Goal: Task Accomplishment & Management: Use online tool/utility

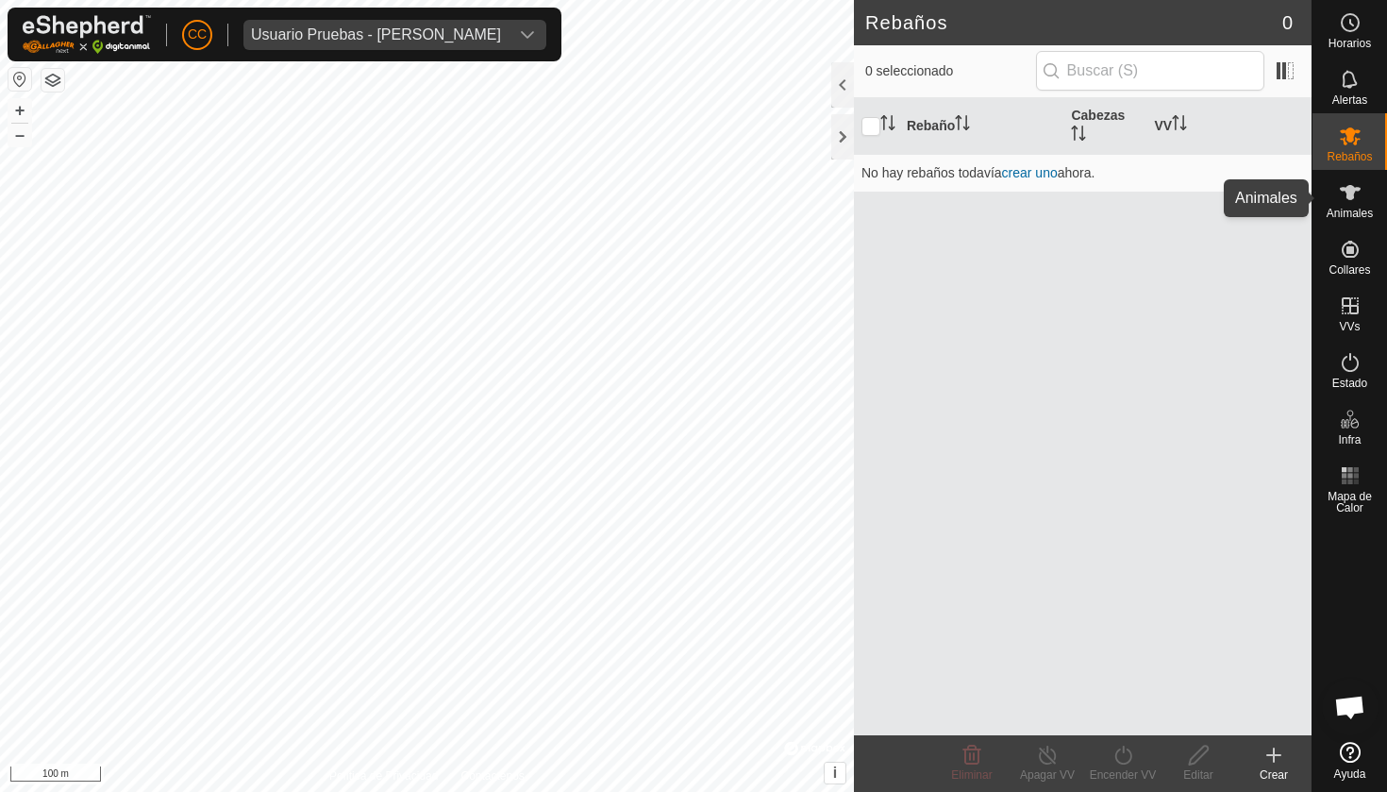
click at [1352, 200] on icon at bounding box center [1350, 192] width 23 height 23
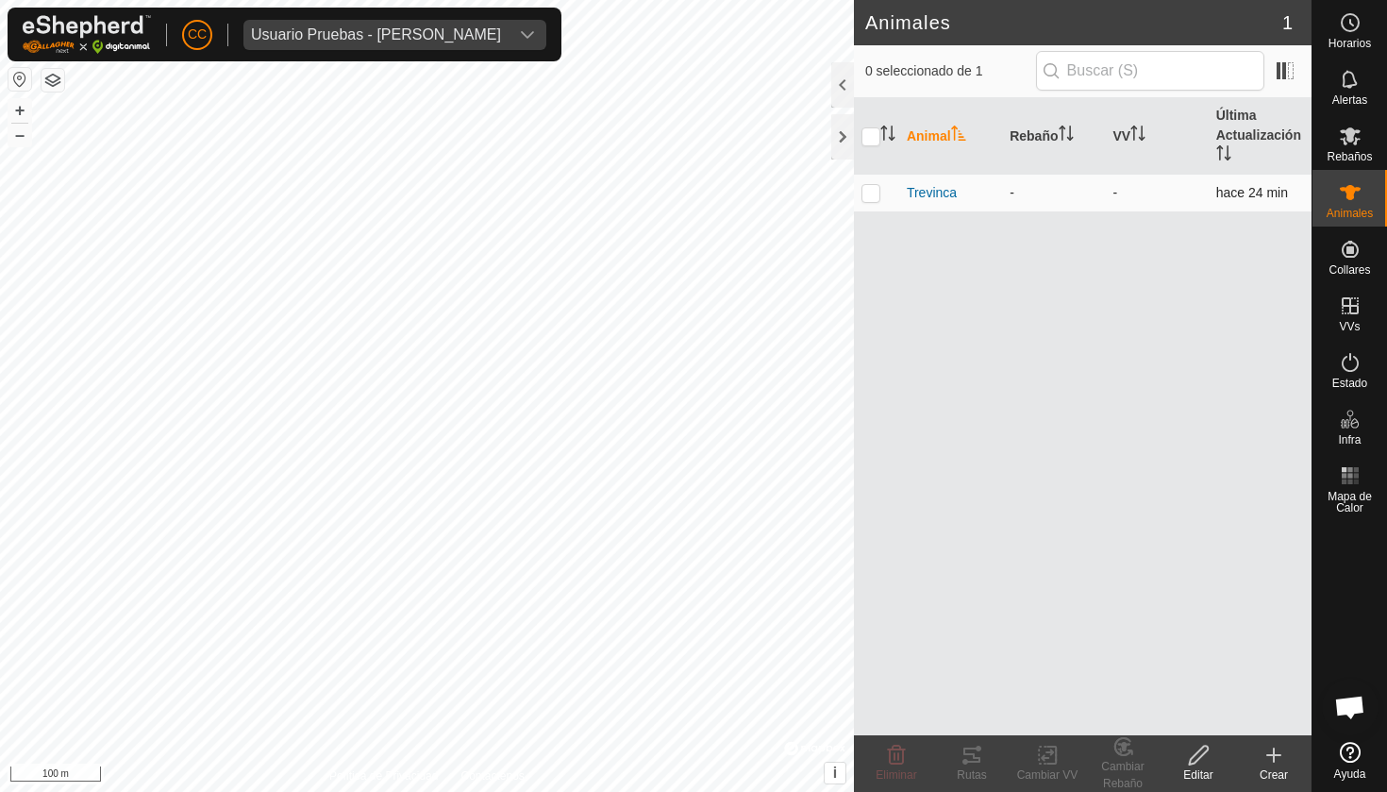
click at [873, 186] on p-checkbox at bounding box center [870, 192] width 19 height 15
checkbox input "true"
click at [1056, 757] on icon at bounding box center [1051, 754] width 8 height 17
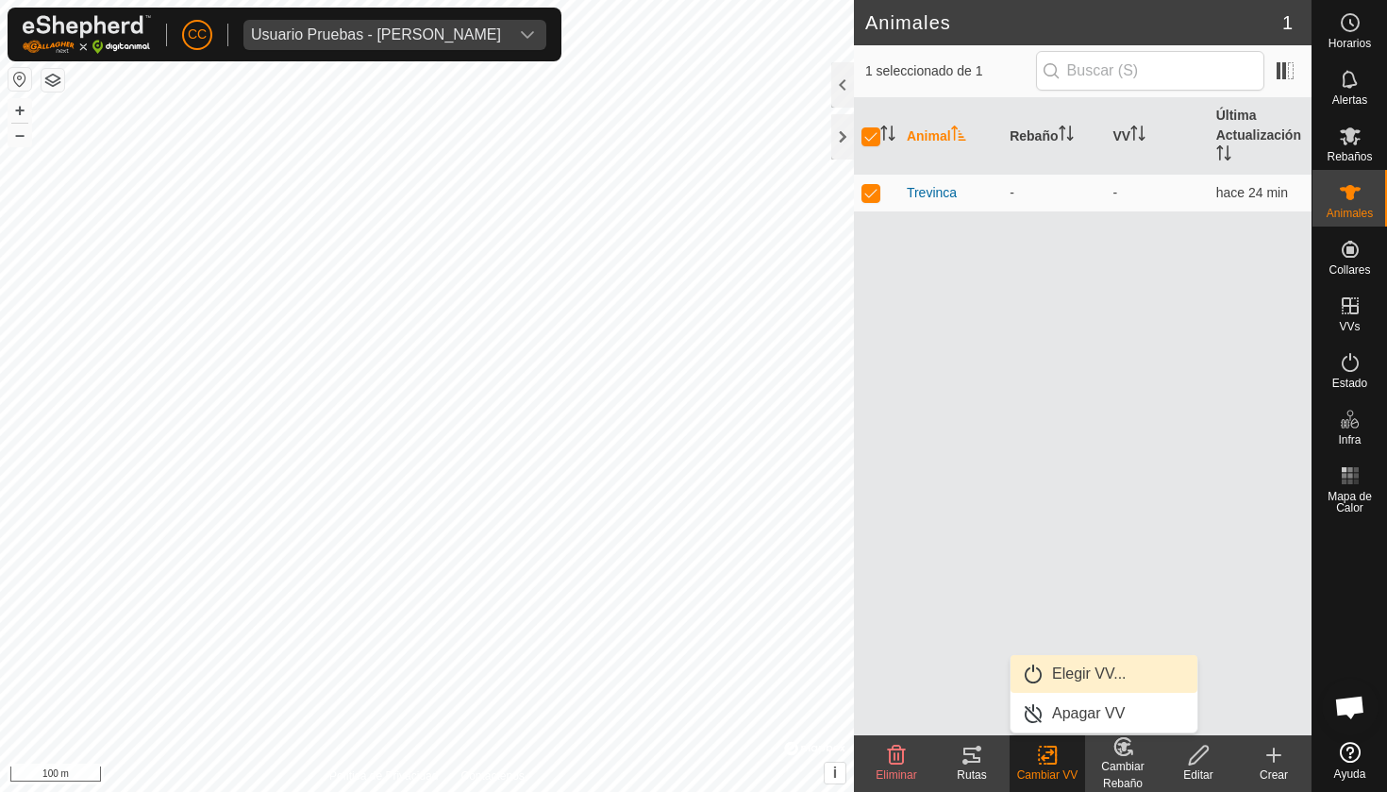
click at [1122, 671] on link "Elegir VV..." at bounding box center [1103, 674] width 187 height 38
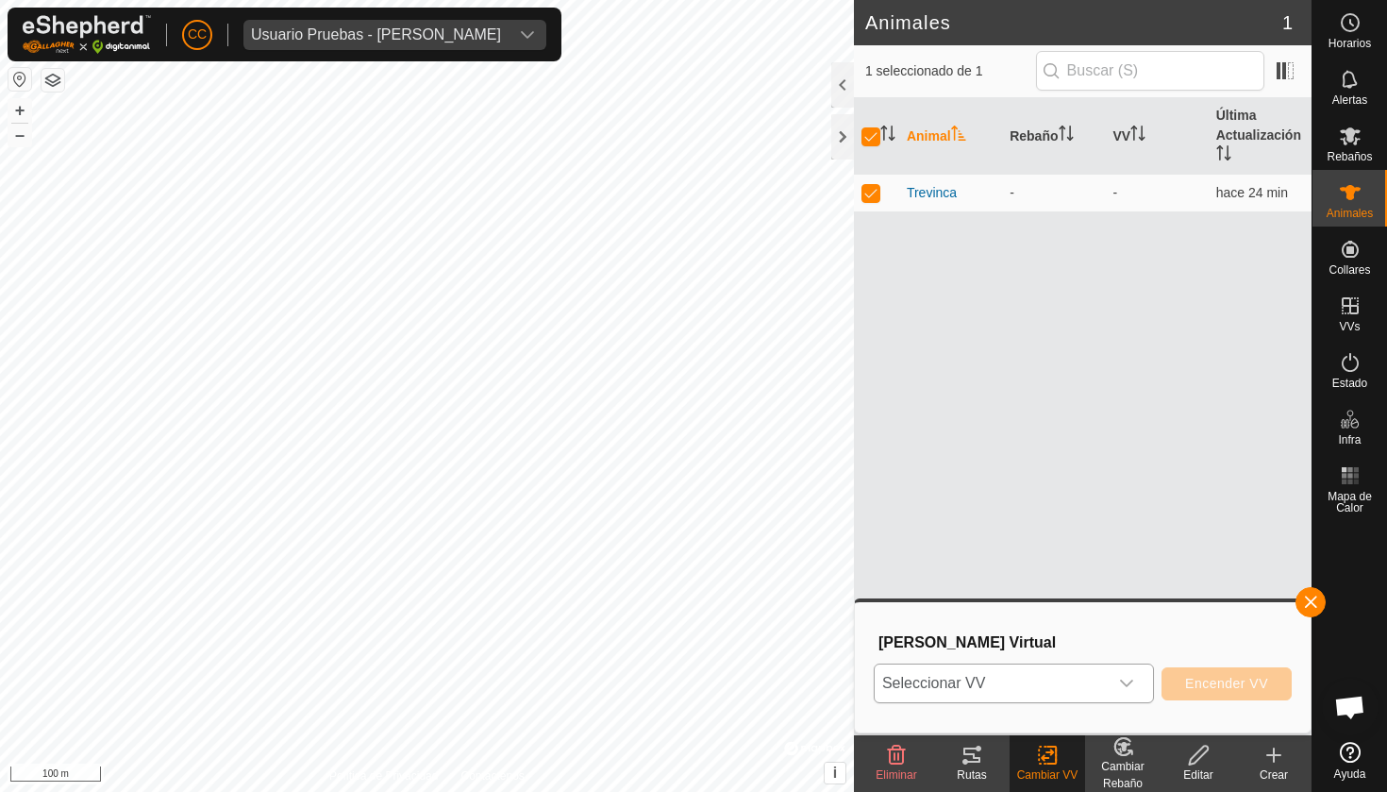
click at [1109, 684] on div "dropdown trigger" at bounding box center [1127, 683] width 38 height 38
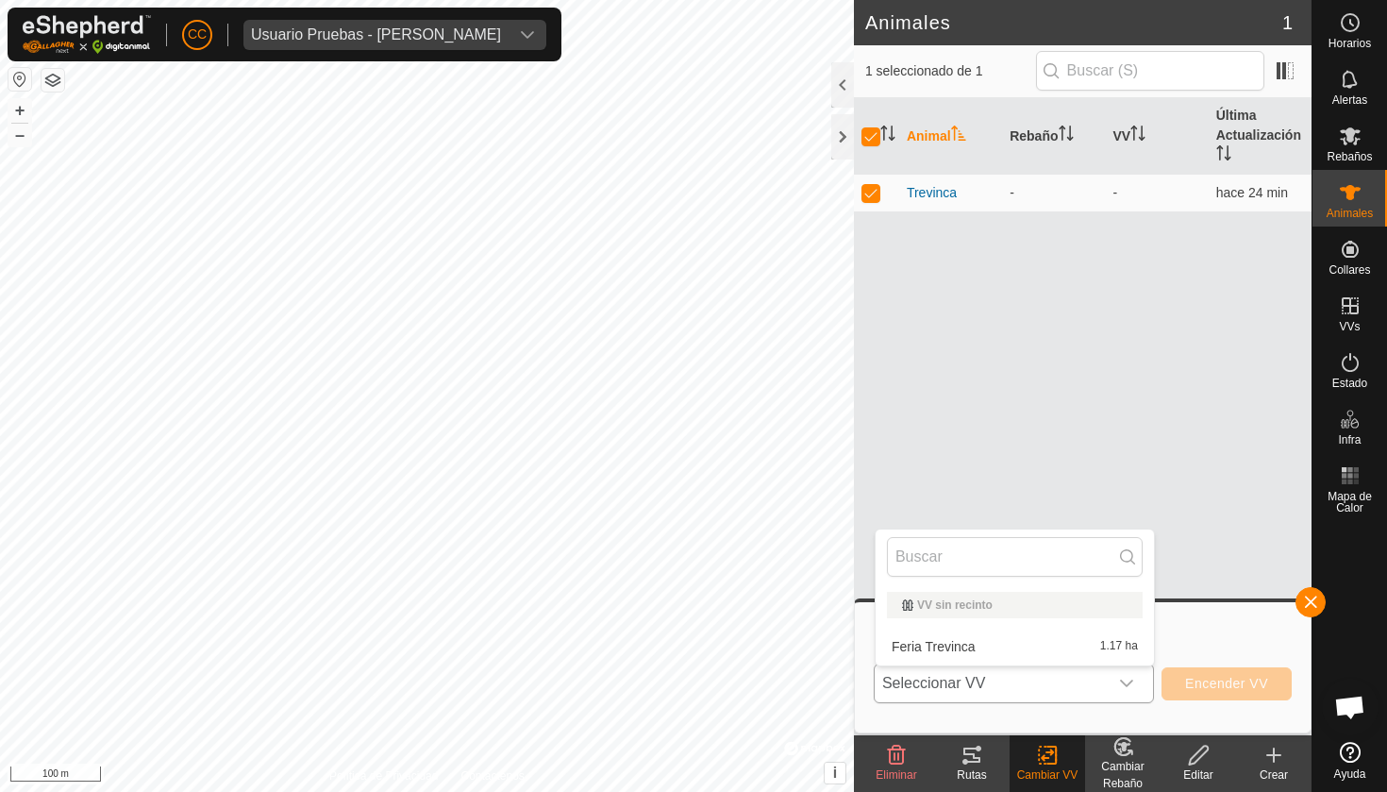
click at [1043, 647] on li "Feria Trevinca 1.17 ha" at bounding box center [1014, 646] width 278 height 38
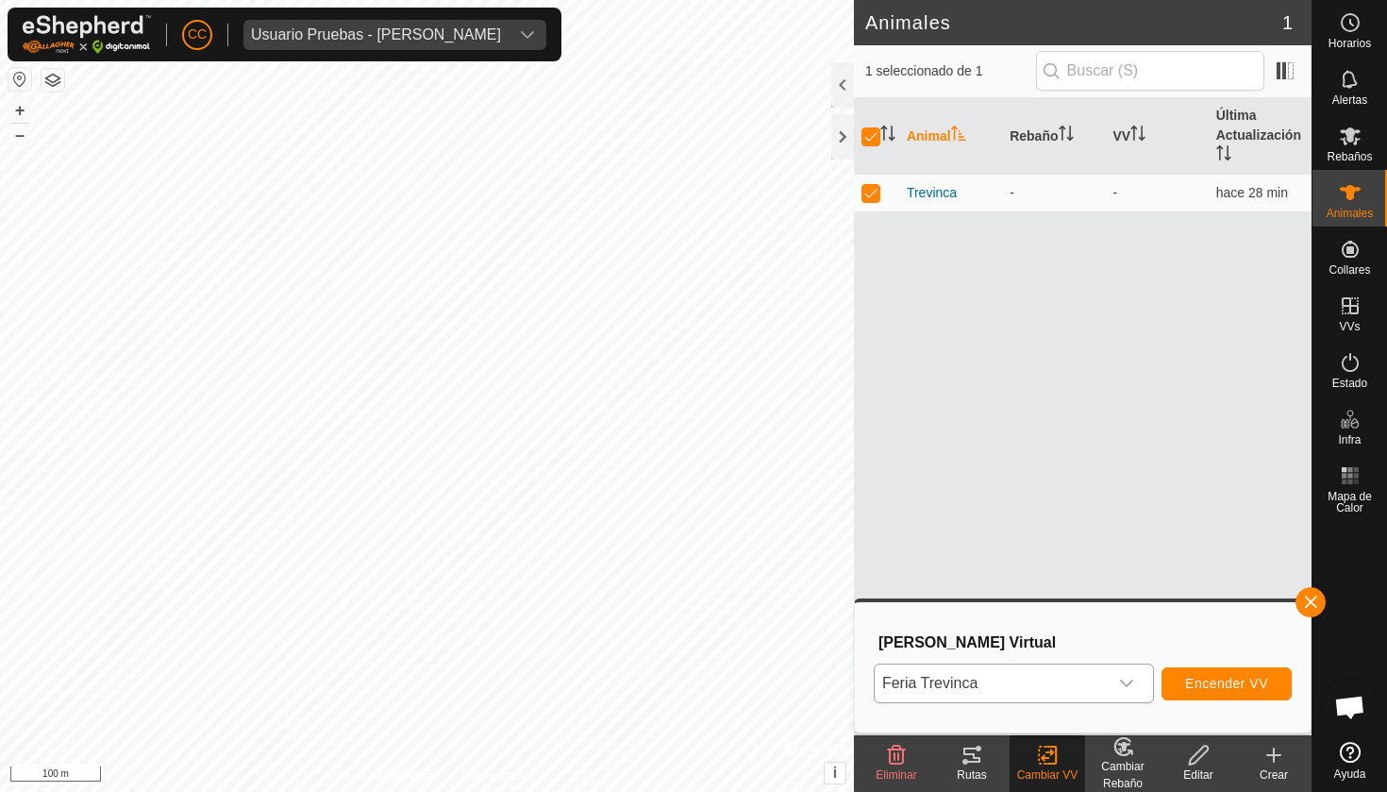
click at [1205, 681] on span "Encender VV" at bounding box center [1226, 682] width 83 height 15
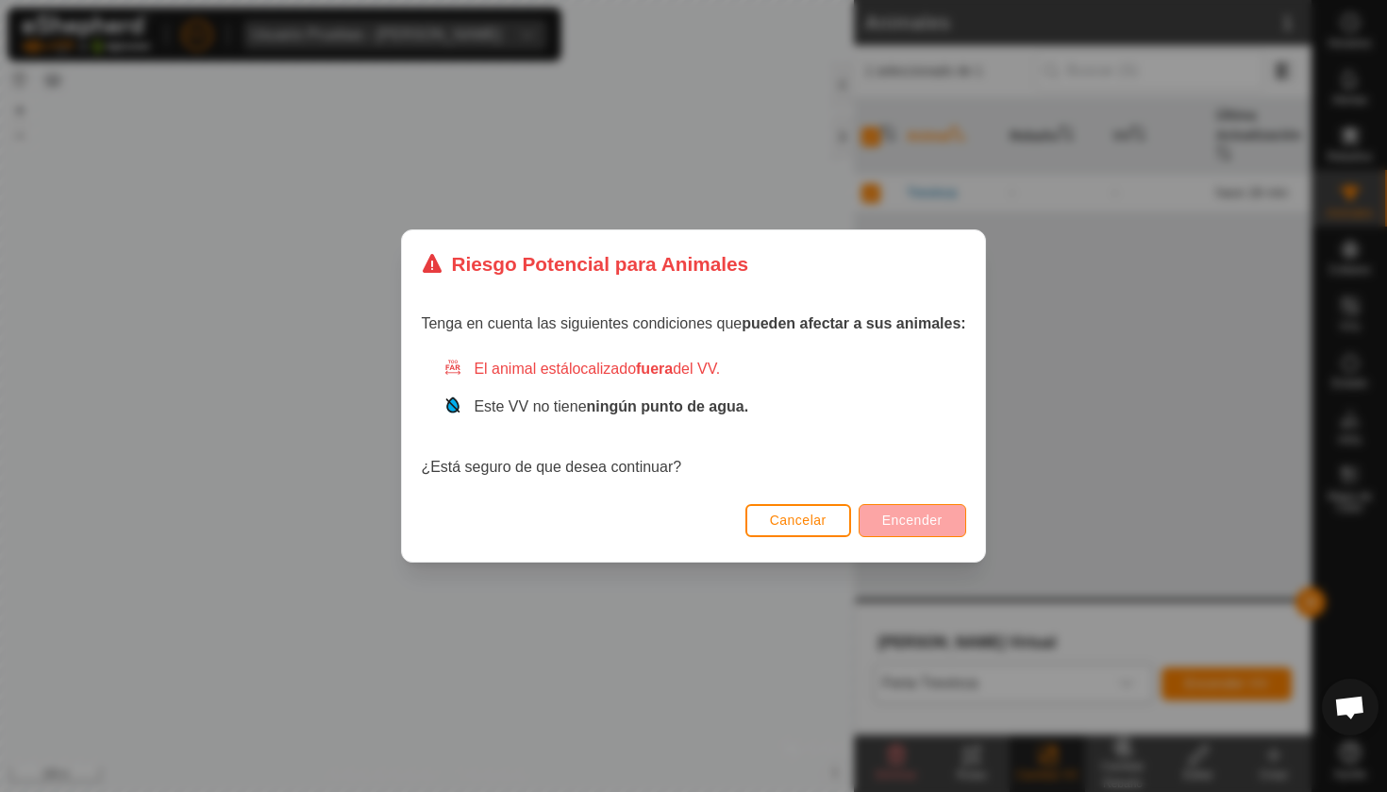
click at [900, 525] on span "Encender" at bounding box center [912, 519] width 60 height 15
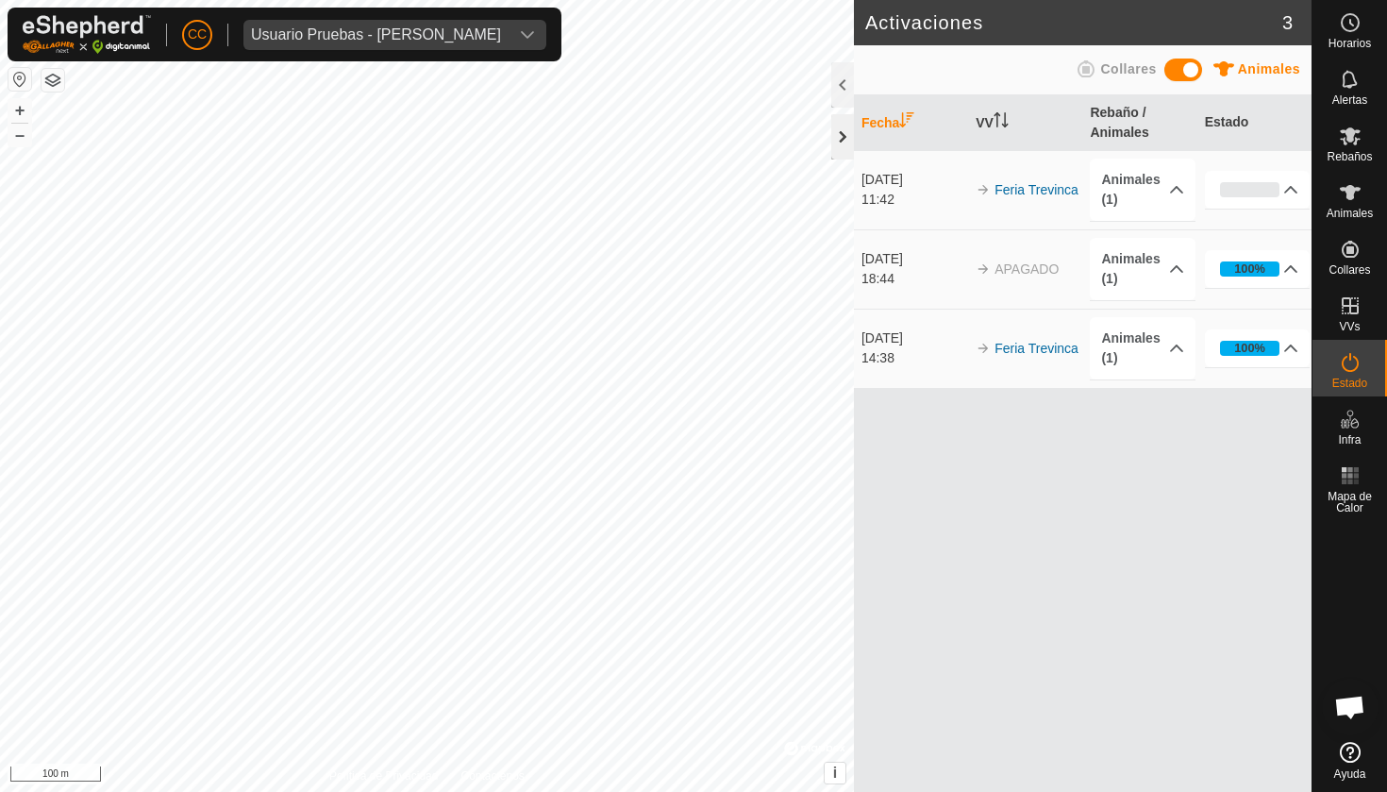
click at [845, 138] on div at bounding box center [842, 136] width 23 height 45
